Goal: Information Seeking & Learning: Learn about a topic

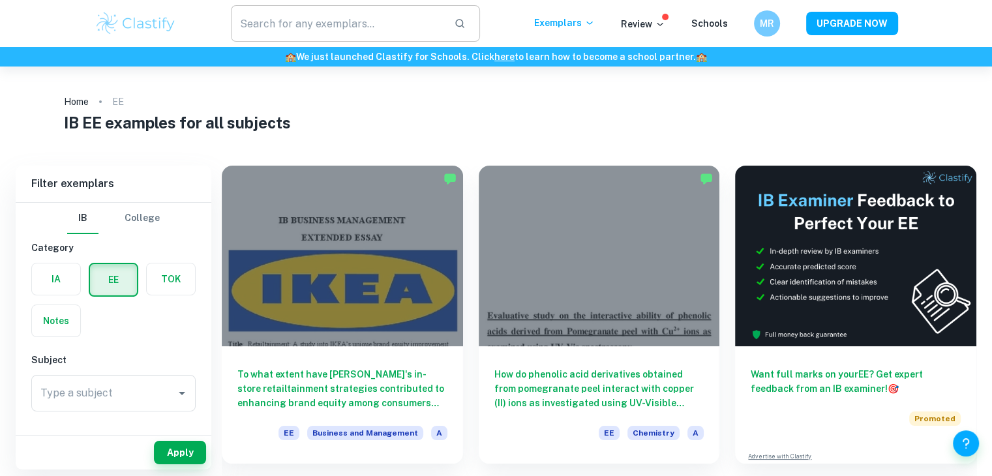
click at [264, 28] on input "text" at bounding box center [337, 23] width 213 height 37
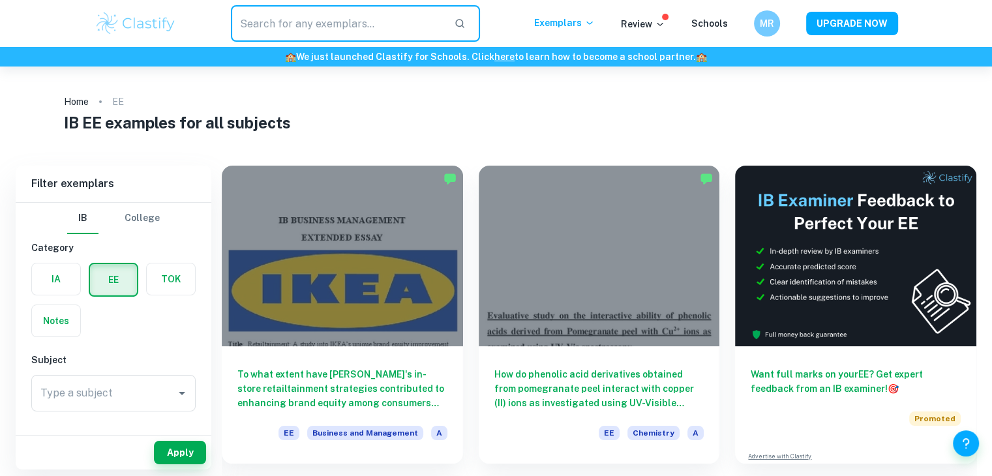
checkbox input "true"
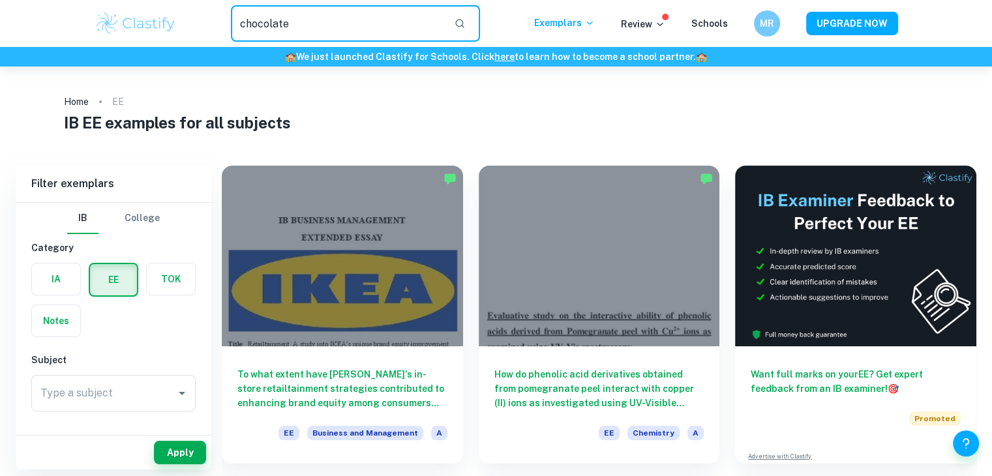
type input "chocolate"
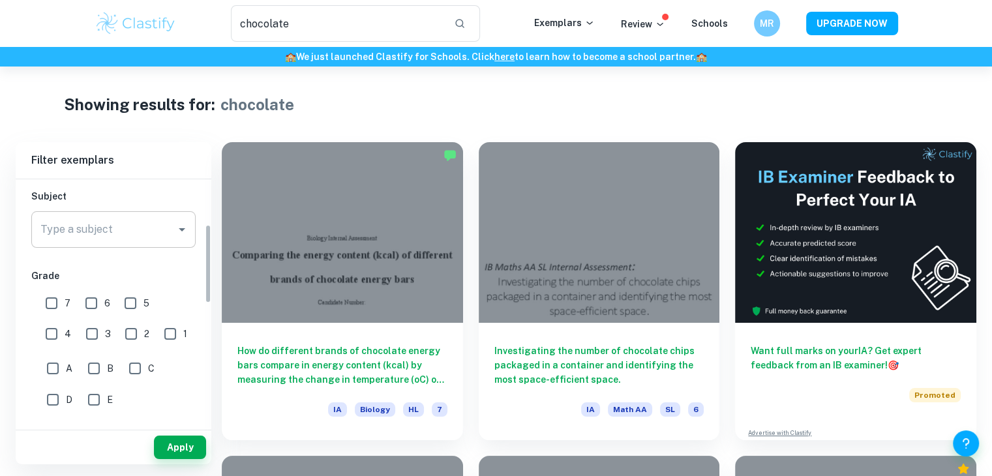
scroll to position [140, 0]
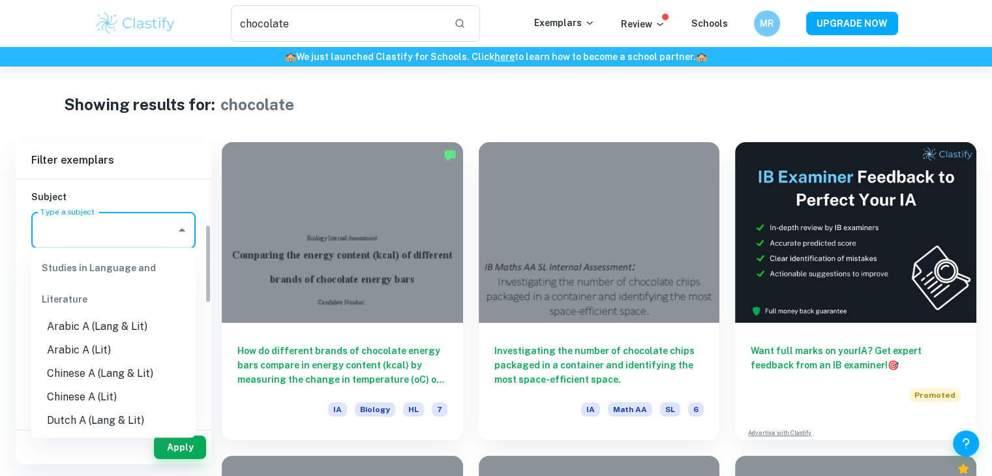
click at [169, 222] on input "Type a subject" at bounding box center [103, 230] width 133 height 25
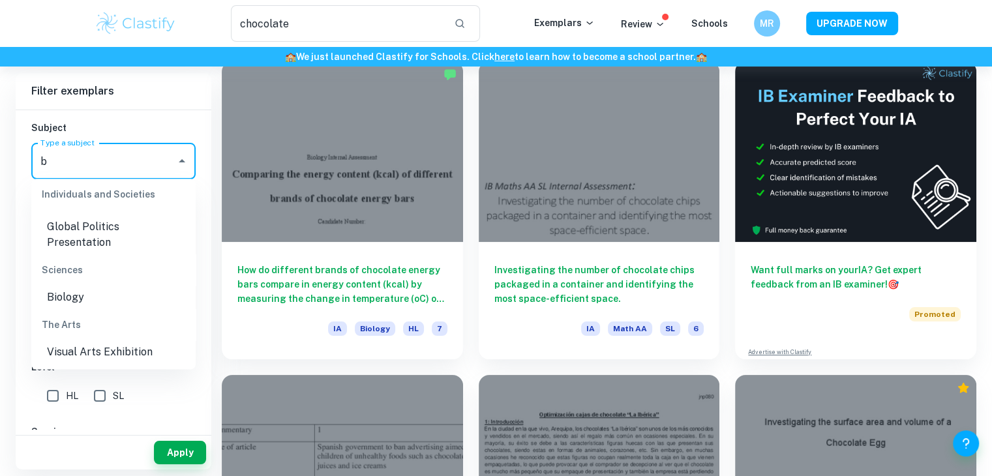
scroll to position [0, 0]
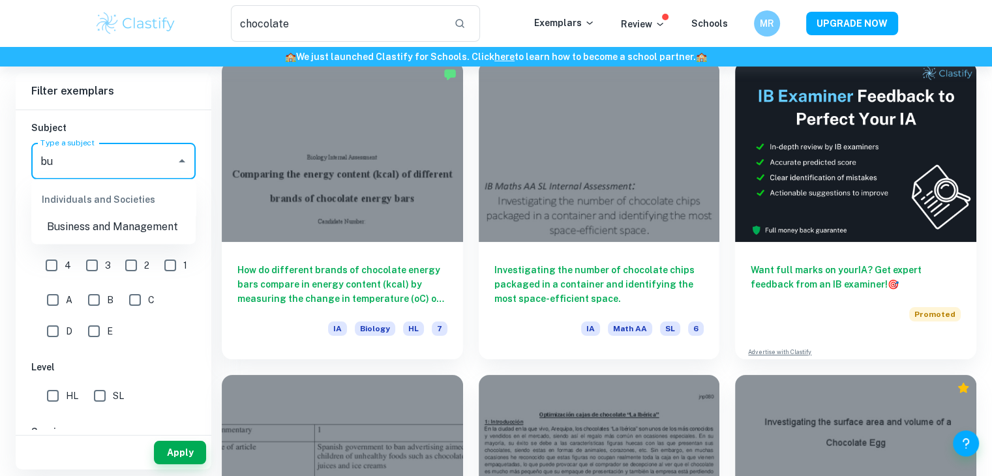
click at [121, 225] on li "Business and Management" at bounding box center [113, 226] width 164 height 23
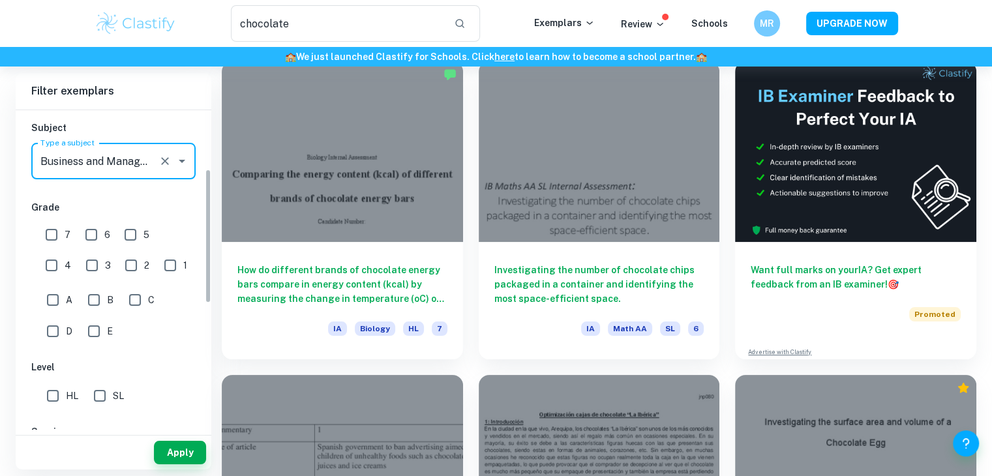
type input "Business and Management"
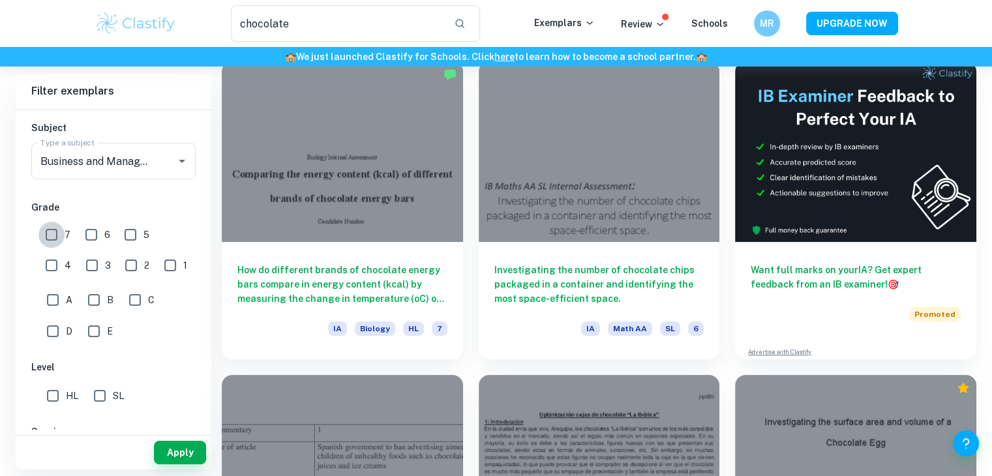
click at [51, 239] on input "7" at bounding box center [51, 235] width 26 height 26
checkbox input "true"
click at [78, 238] on input "6" at bounding box center [91, 235] width 26 height 26
checkbox input "true"
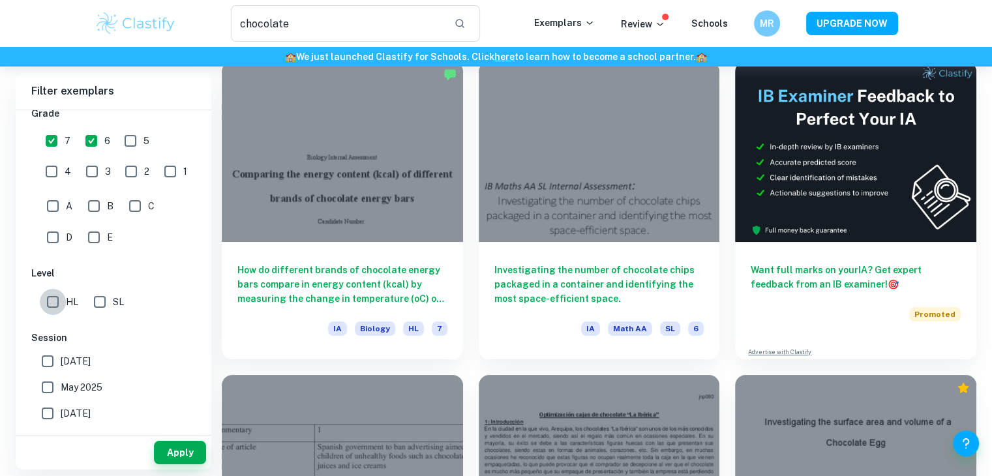
click at [58, 302] on input "HL" at bounding box center [53, 302] width 26 height 26
checkbox input "true"
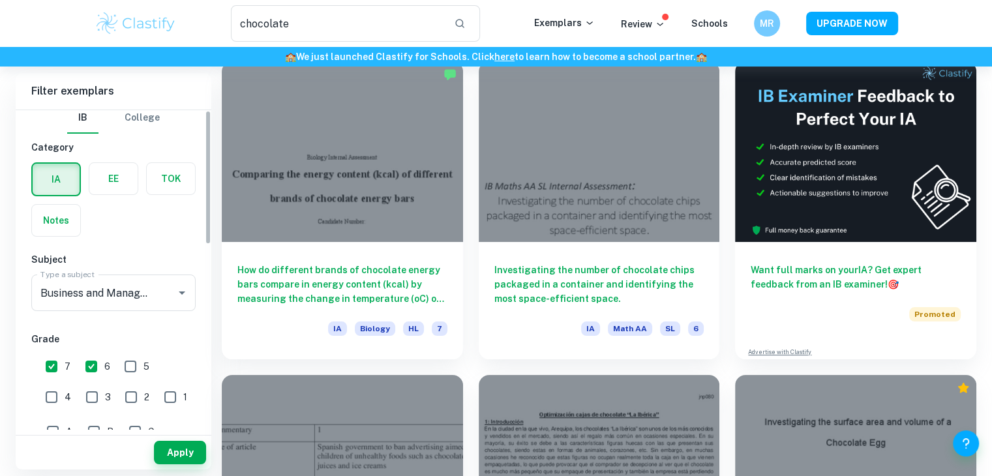
scroll to position [0, 0]
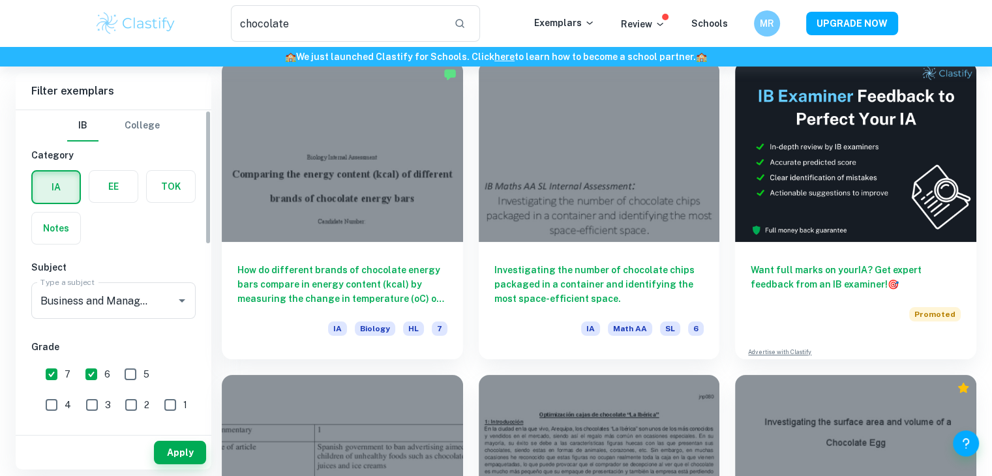
click at [115, 191] on label "button" at bounding box center [113, 186] width 48 height 31
click at [0, 0] on input "radio" at bounding box center [0, 0] width 0 height 0
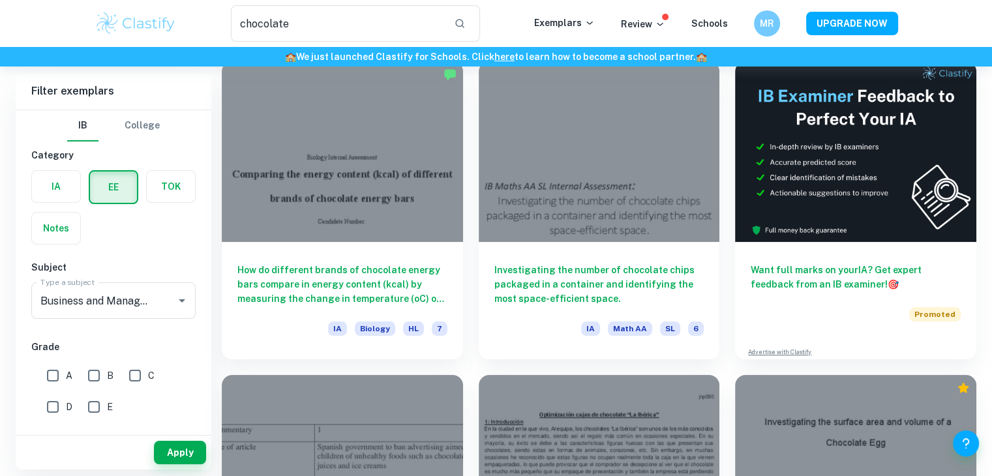
scroll to position [141, 0]
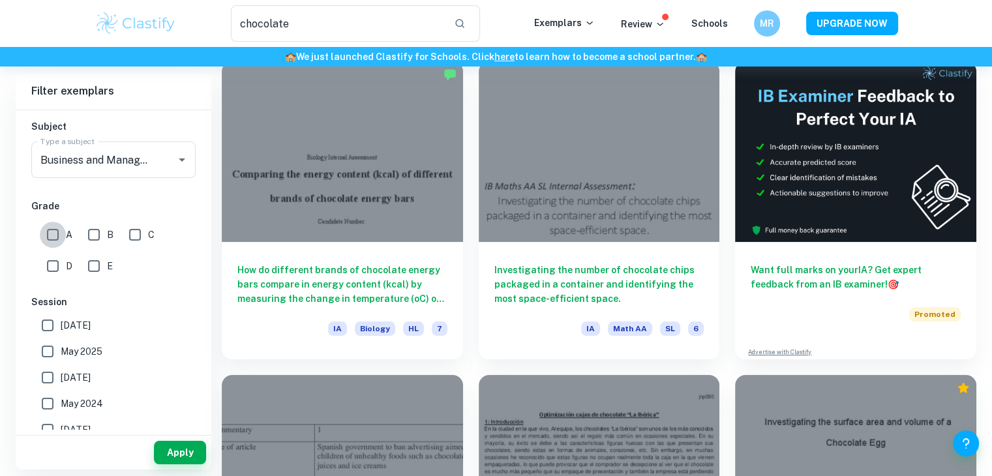
click at [46, 230] on input "A" at bounding box center [53, 235] width 26 height 26
checkbox input "true"
click at [98, 232] on input "B" at bounding box center [94, 235] width 26 height 26
checkbox input "true"
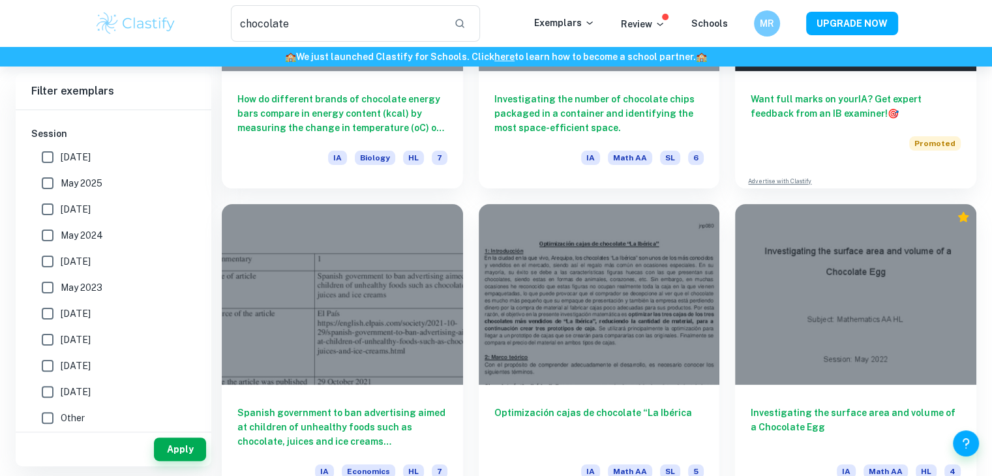
scroll to position [0, 0]
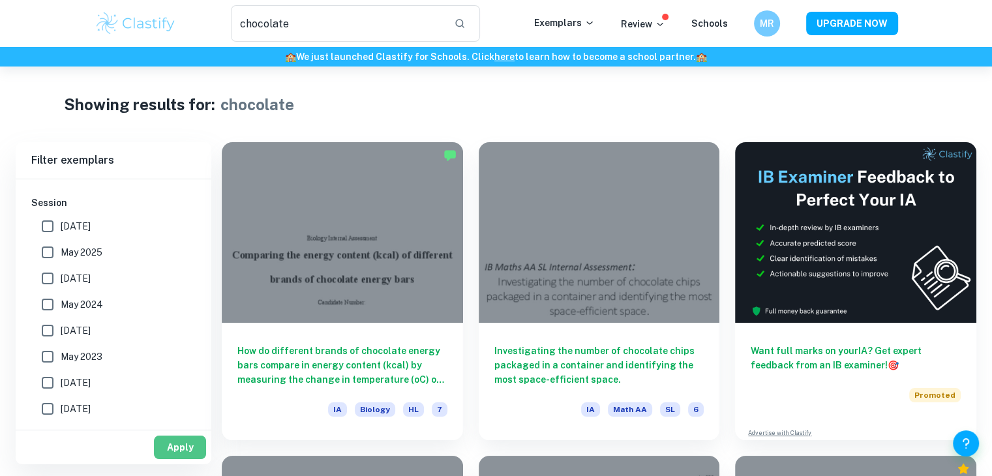
click at [183, 440] on button "Apply" at bounding box center [180, 447] width 52 height 23
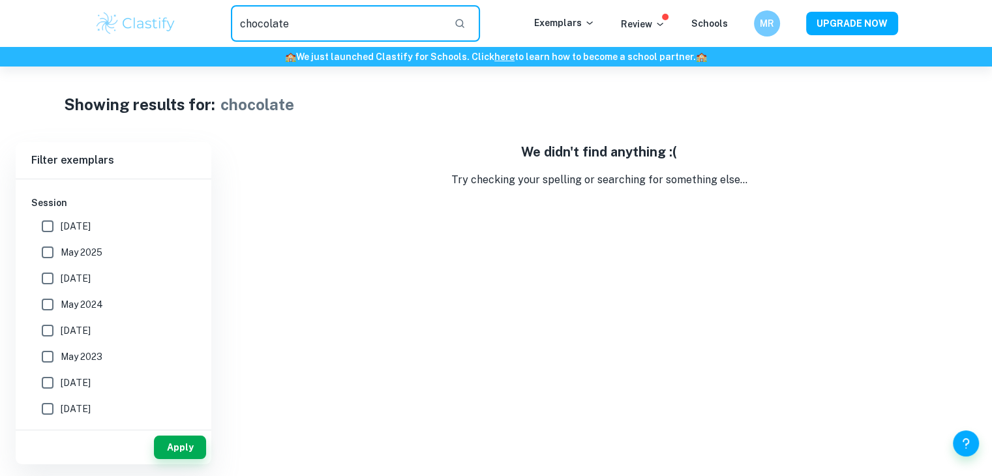
click at [345, 35] on input "chocolate" at bounding box center [337, 23] width 213 height 37
type input "c"
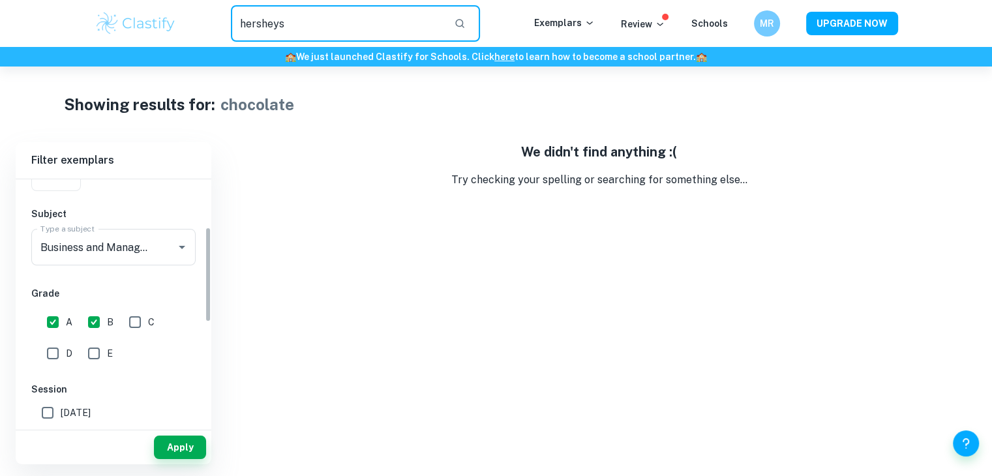
scroll to position [162, 0]
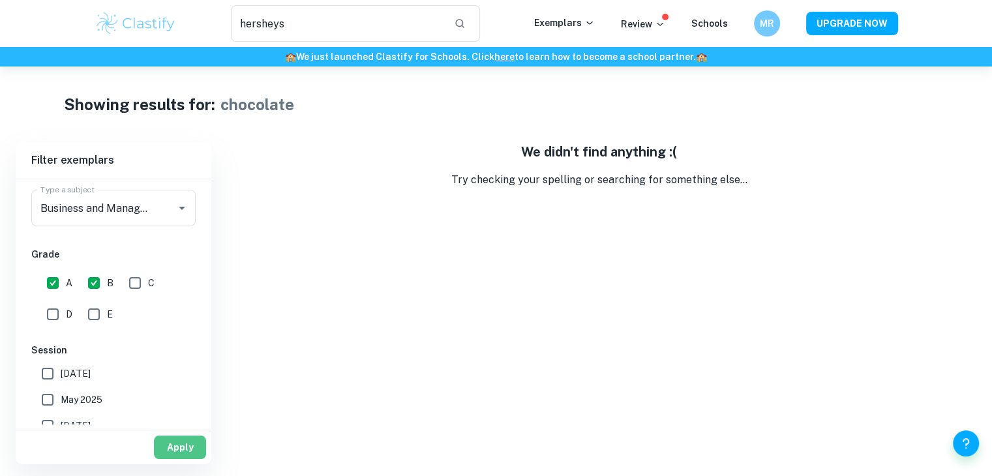
click at [172, 455] on button "Apply" at bounding box center [180, 447] width 52 height 23
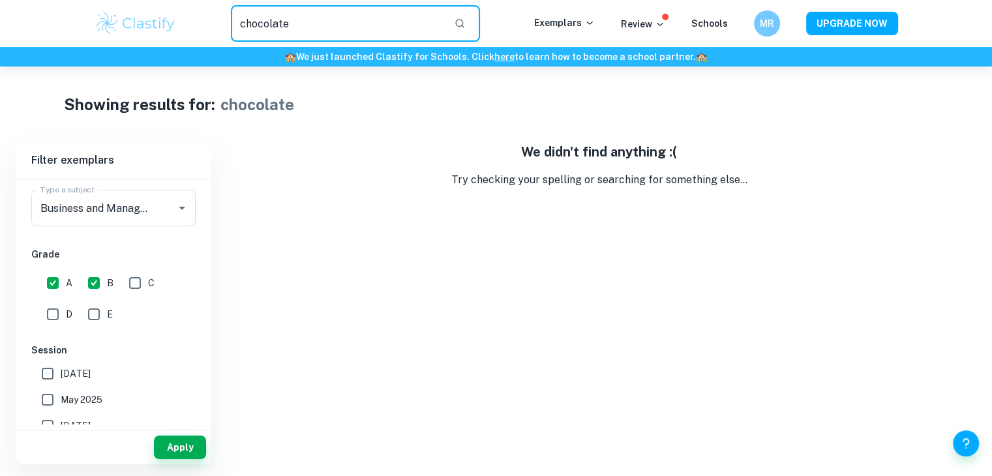
click at [330, 29] on input "chocolate" at bounding box center [337, 23] width 213 height 37
type input "c"
click at [330, 29] on input "herssehys" at bounding box center [337, 23] width 213 height 37
type input "h"
click at [330, 29] on input "cadbury" at bounding box center [337, 23] width 213 height 37
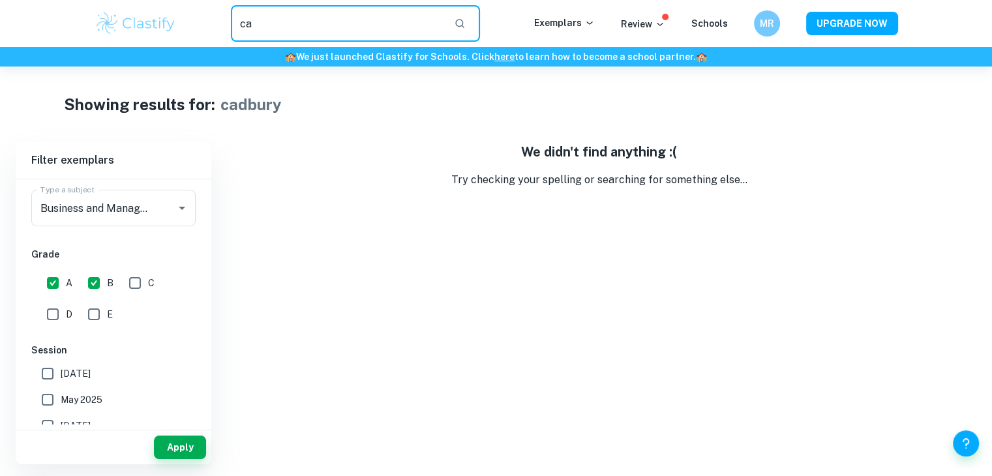
type input "c"
type input "mars"
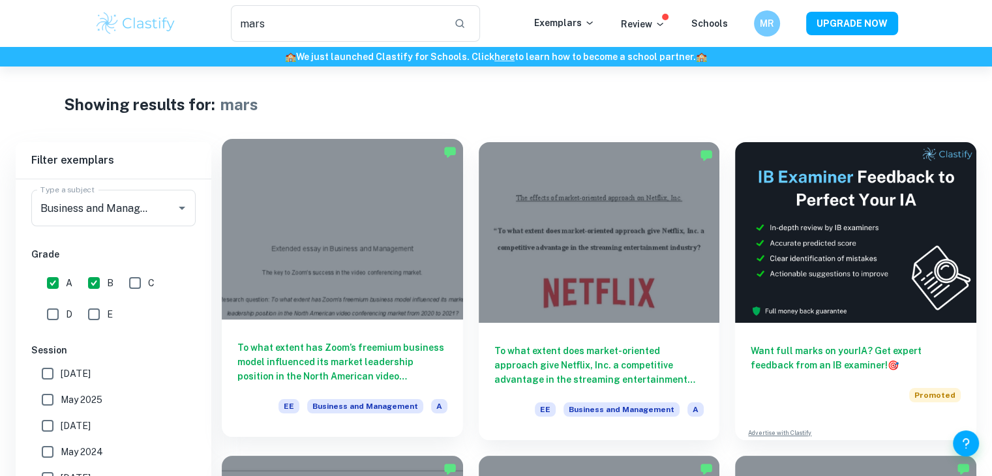
scroll to position [107, 0]
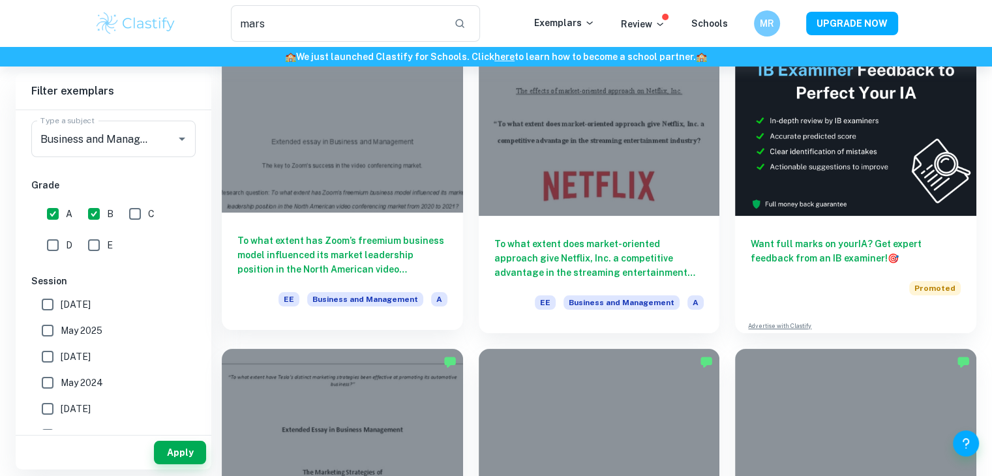
click at [401, 241] on h6 "To what extent has Zoom’s freemium business model influenced its market leaders…" at bounding box center [343, 255] width 210 height 43
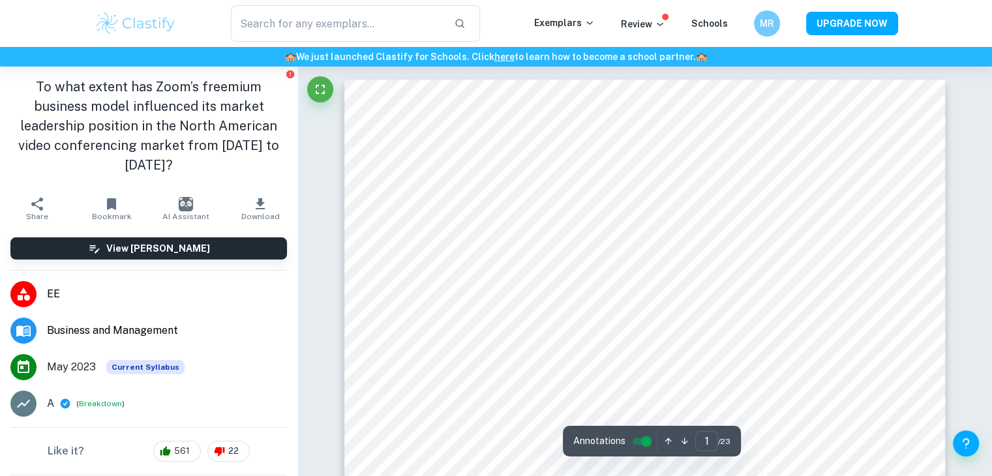
scroll to position [221, 0]
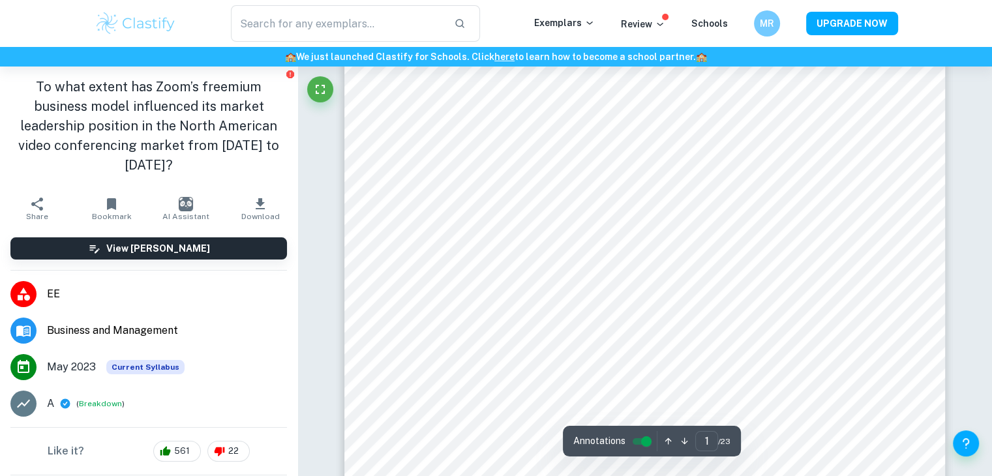
type input "2"
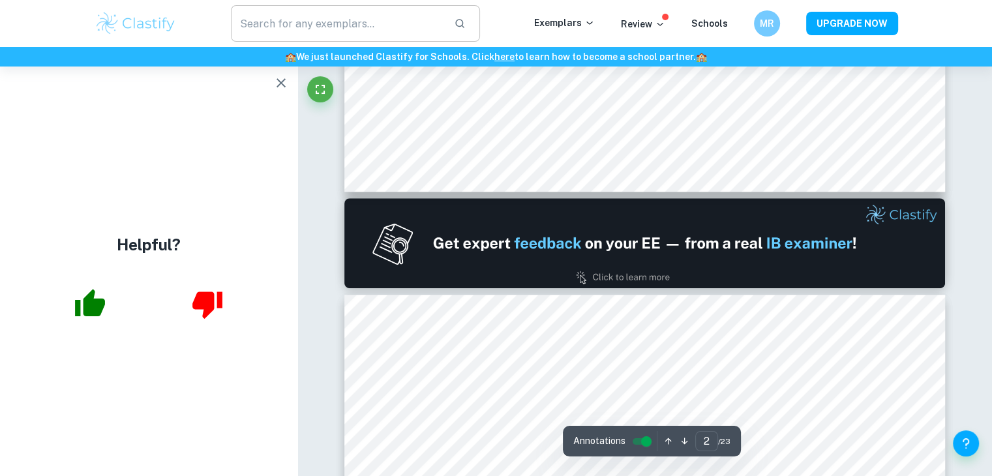
scroll to position [878, 0]
